Goal: Task Accomplishment & Management: Complete application form

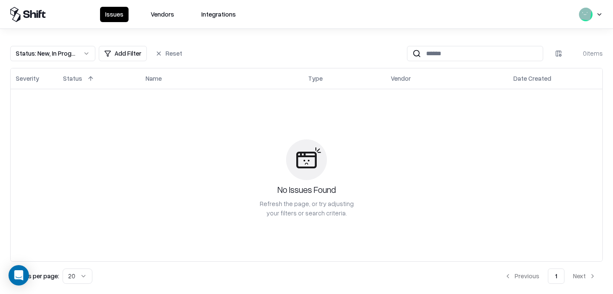
click at [164, 15] on button "Vendors" at bounding box center [163, 14] width 34 height 15
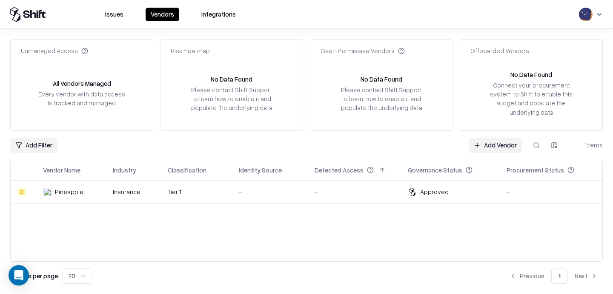
click at [495, 148] on link "Add Vendor" at bounding box center [494, 145] width 53 height 15
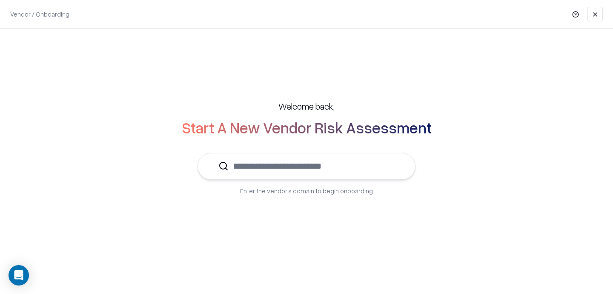
click at [287, 163] on input "text" at bounding box center [311, 167] width 166 height 26
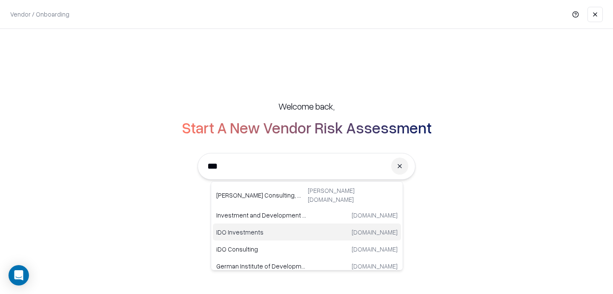
click at [251, 230] on p "IDO Investments" at bounding box center [261, 232] width 91 height 9
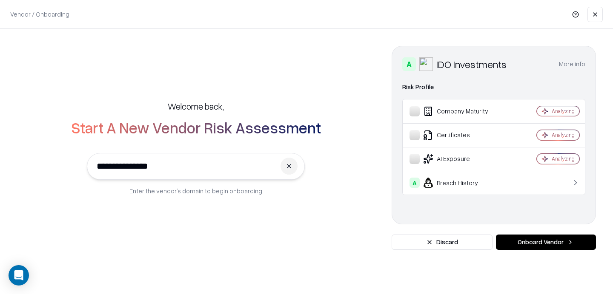
type input "**********"
click at [539, 244] on button "Onboard Vendor" at bounding box center [546, 242] width 100 height 15
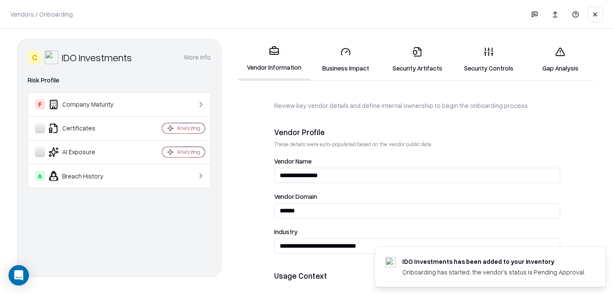
click at [417, 59] on link "Security Artifacts" at bounding box center [416, 60] width 71 height 40
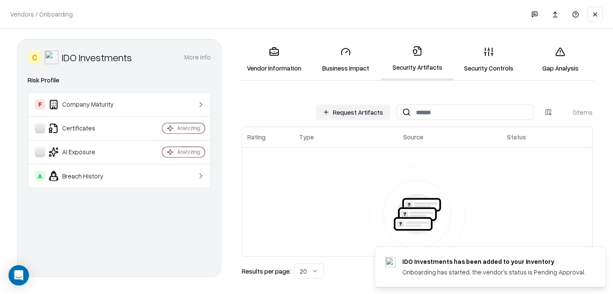
click at [358, 107] on button "Request Artifacts" at bounding box center [353, 112] width 74 height 15
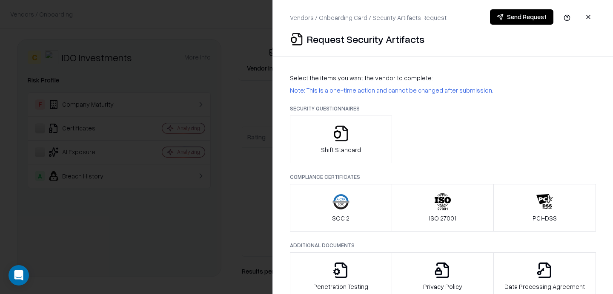
click at [472, 119] on div "Shift Standard" at bounding box center [443, 140] width 306 height 48
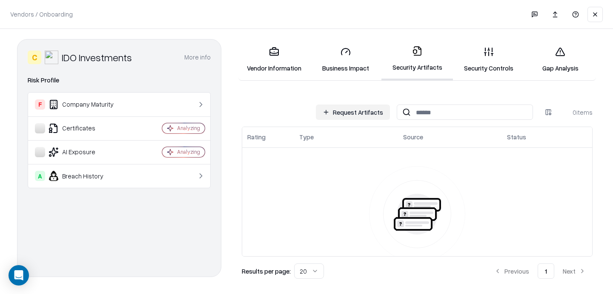
click at [477, 58] on link "Security Controls" at bounding box center [488, 60] width 71 height 40
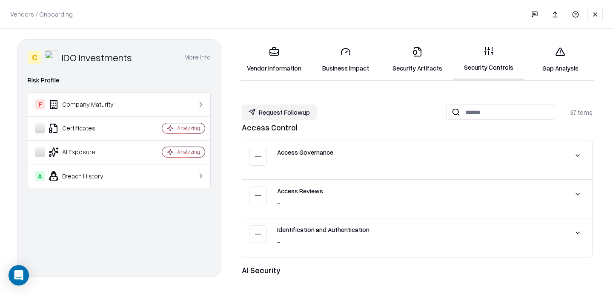
click at [549, 61] on link "Gap Analysis" at bounding box center [559, 60] width 71 height 40
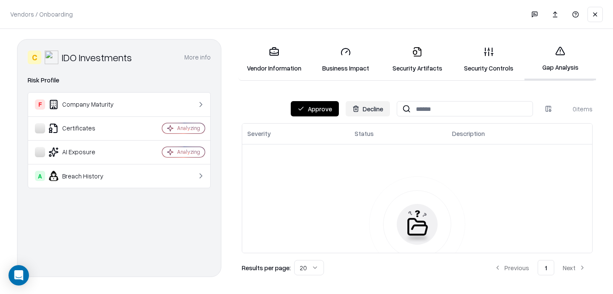
click at [330, 111] on button "Approve" at bounding box center [315, 108] width 48 height 15
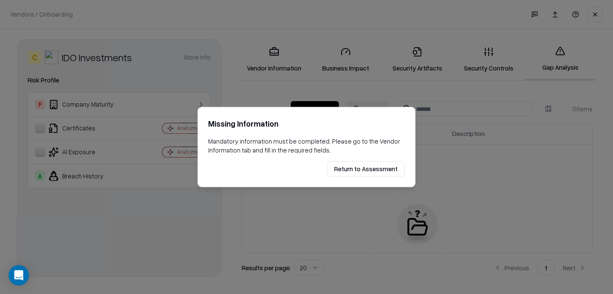
click at [368, 167] on button "Return to Assessment" at bounding box center [366, 168] width 78 height 15
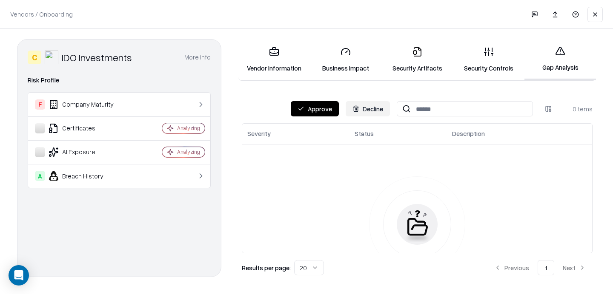
click at [348, 70] on link "Business Impact" at bounding box center [345, 60] width 71 height 40
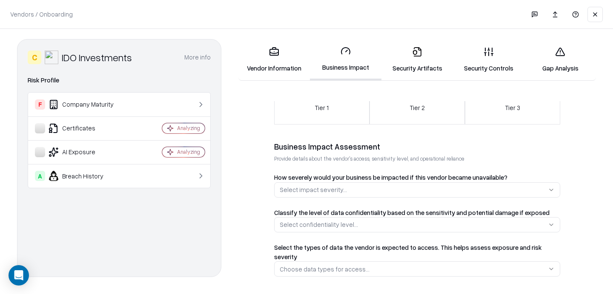
scroll to position [94, 0]
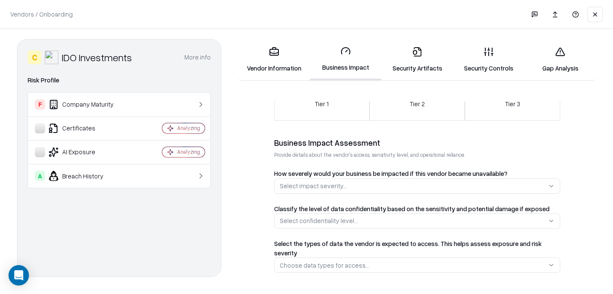
click at [276, 50] on icon at bounding box center [274, 52] width 10 height 10
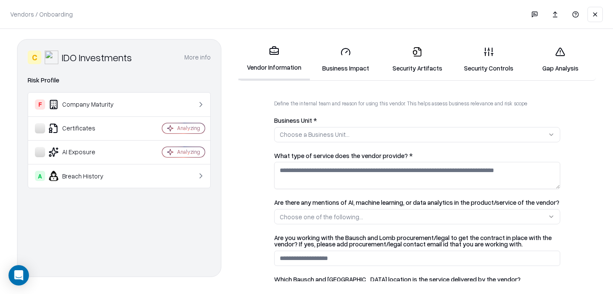
scroll to position [184, 0]
click at [338, 136] on div "Choose a Business Unit..." at bounding box center [315, 135] width 70 height 9
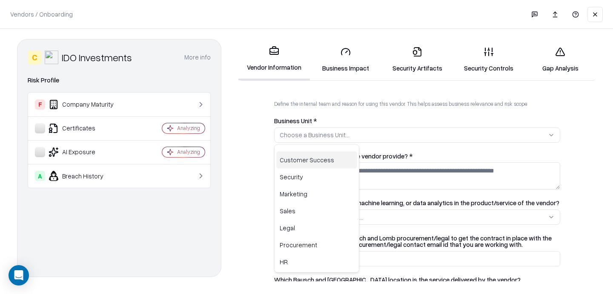
drag, startPoint x: 314, startPoint y: 162, endPoint x: 331, endPoint y: 163, distance: 16.7
click at [314, 162] on div "Customer Success" at bounding box center [316, 160] width 81 height 17
click at [462, 168] on html "**********" at bounding box center [306, 147] width 613 height 294
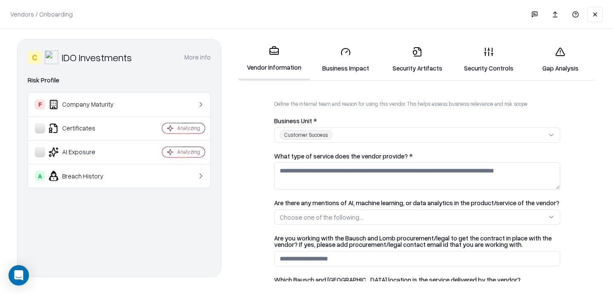
click at [463, 172] on textarea "What type of service does the vendor provide? *" at bounding box center [417, 176] width 286 height 27
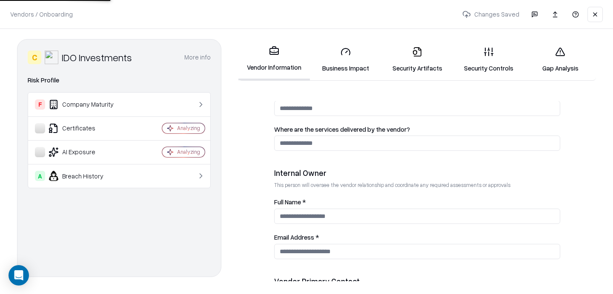
scroll to position [375, 0]
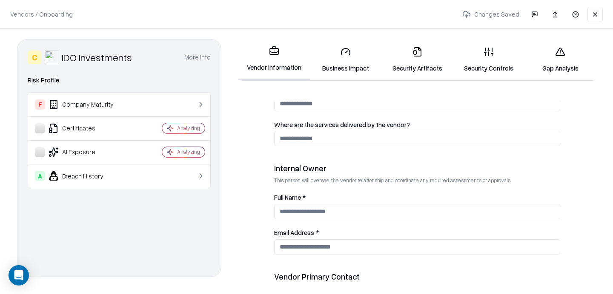
type textarea "*"
click at [352, 211] on input "Full Name *" at bounding box center [417, 211] width 286 height 15
type input "***"
type input "**********"
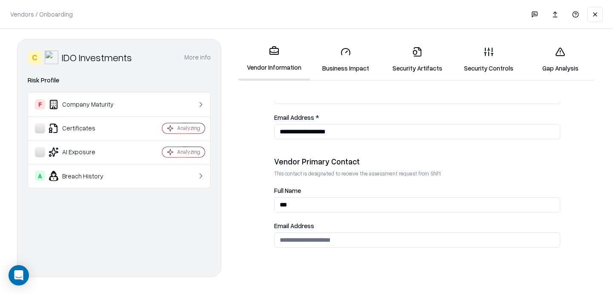
type input "***"
type input "**********"
drag, startPoint x: 485, startPoint y: 63, endPoint x: 465, endPoint y: 75, distance: 23.6
click at [485, 63] on link "Security Controls" at bounding box center [488, 60] width 71 height 40
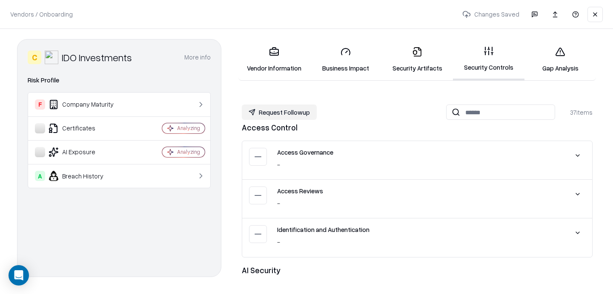
click at [562, 62] on link "Gap Analysis" at bounding box center [559, 60] width 71 height 40
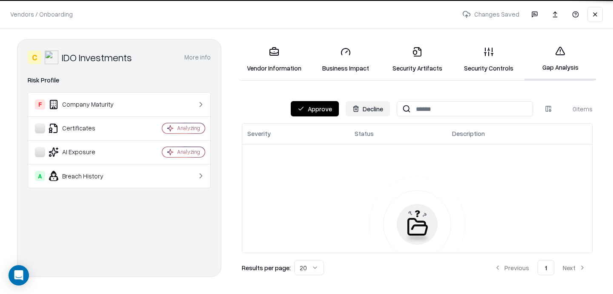
click at [321, 109] on button "Approve" at bounding box center [315, 108] width 48 height 15
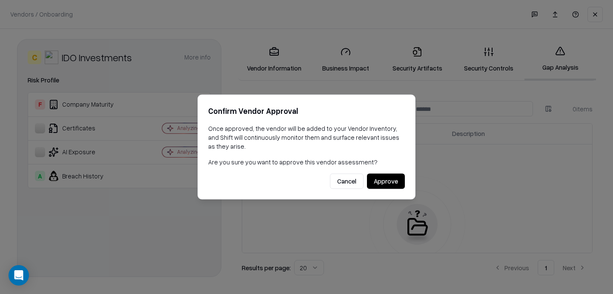
click at [386, 173] on div "Confirm Vendor Approval Once approved, the vendor will be added to your Vendor …" at bounding box center [306, 146] width 218 height 105
click at [389, 178] on button "Approve" at bounding box center [386, 181] width 38 height 15
